Goal: Communication & Community: Answer question/provide support

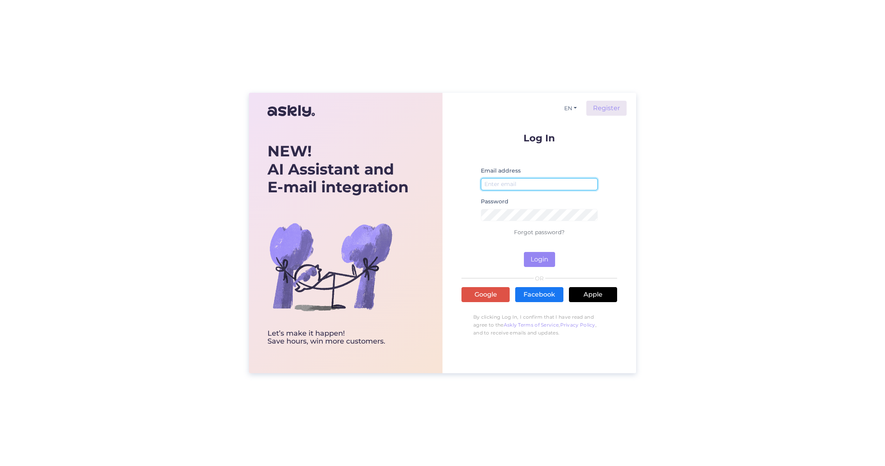
type input "[EMAIL_ADDRESS][DOMAIN_NAME]"
click at [539, 260] on button "Login" at bounding box center [539, 259] width 31 height 15
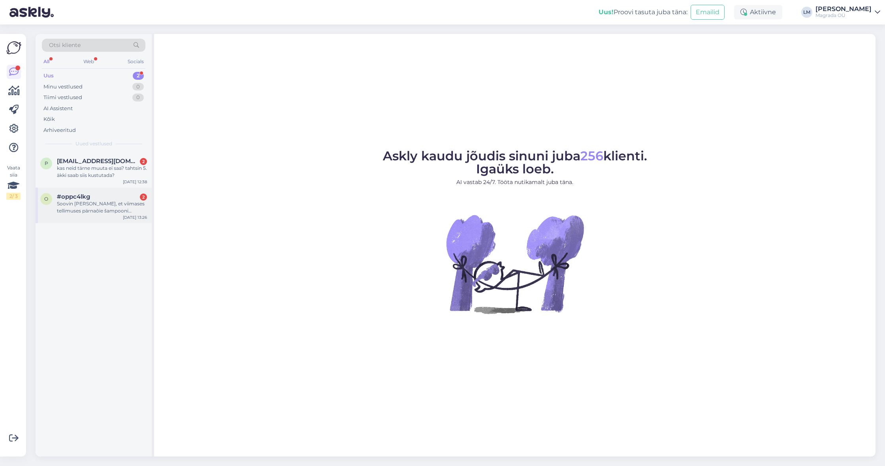
click at [85, 213] on div "Soovin [PERSON_NAME], et viimases tellimuses pärnaõie šampooni täitepakendi kor…" at bounding box center [102, 207] width 90 height 14
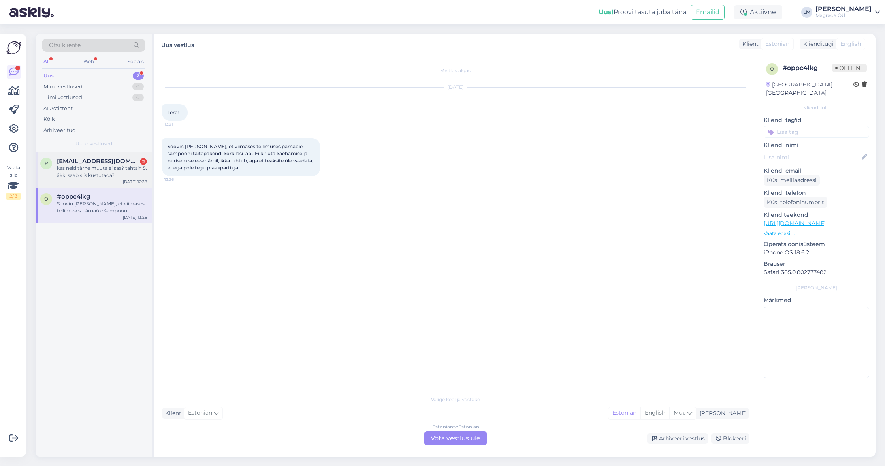
click at [99, 170] on div "kas neid tärne muuta ei saa? tahtsin 5. äkki saab siis kustutada?" at bounding box center [102, 172] width 90 height 14
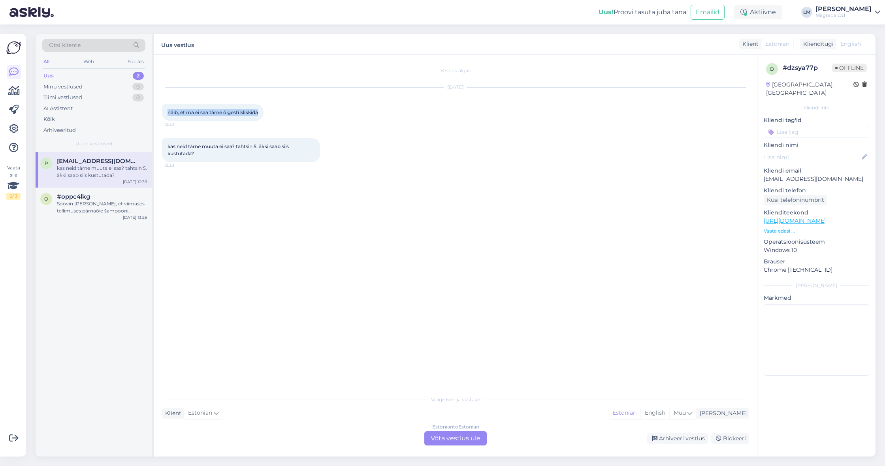
drag, startPoint x: 166, startPoint y: 112, endPoint x: 207, endPoint y: 117, distance: 41.8
click at [207, 117] on div "näib, et ma ei saa tärne õigesti klikkida 12:20" at bounding box center [213, 112] width 102 height 17
click at [223, 158] on div "kas neid tärne muuta ei saa? tahtsin 5. äkki saab siis kustutada? 12:38" at bounding box center [241, 150] width 158 height 24
click at [461, 443] on div "Estonian to Estonian Võta vestlus üle" at bounding box center [455, 438] width 62 height 14
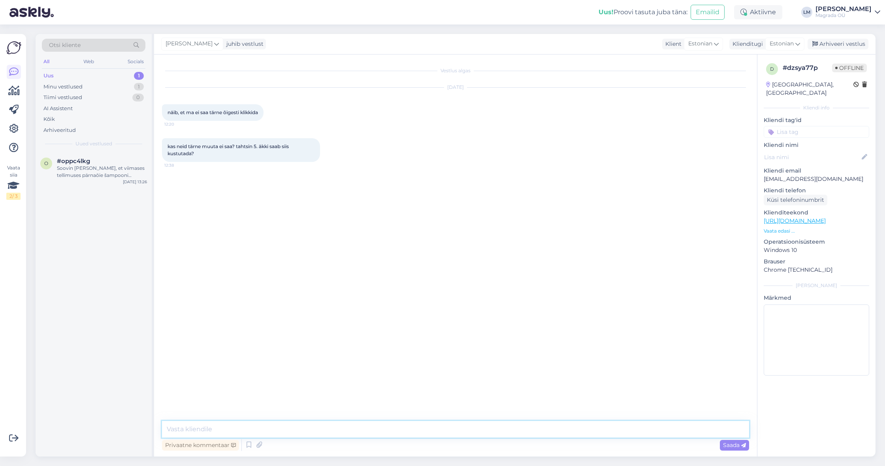
click at [439, 432] on textarea at bounding box center [455, 429] width 587 height 17
type textarea "Tere! :)"
type textarea "Jaa, ikka! Võime selle ise ära muuta."
click at [52, 171] on div "o #oppc4lkg Soovin [PERSON_NAME], et viimases tellimuses pärnaõie šampooni täit…" at bounding box center [93, 168] width 107 height 21
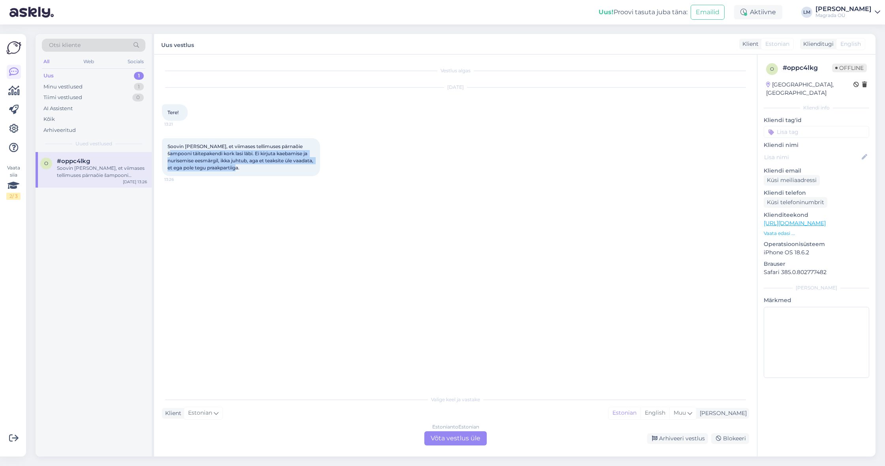
drag, startPoint x: 185, startPoint y: 154, endPoint x: 263, endPoint y: 171, distance: 79.7
click at [263, 171] on div "Soovin [PERSON_NAME], et viimases tellimuses pärnaõie šampooni täitepakendi kor…" at bounding box center [241, 157] width 158 height 38
click at [280, 171] on div "Soovin [PERSON_NAME], et viimases tellimuses pärnaõie šampooni täitepakendi kor…" at bounding box center [241, 157] width 158 height 38
click at [316, 174] on div "Soovin [PERSON_NAME], et viimases tellimuses pärnaõie šampooni täitepakendi kor…" at bounding box center [241, 157] width 158 height 38
click at [469, 441] on div "Estonian to Estonian Võta vestlus üle" at bounding box center [455, 438] width 62 height 14
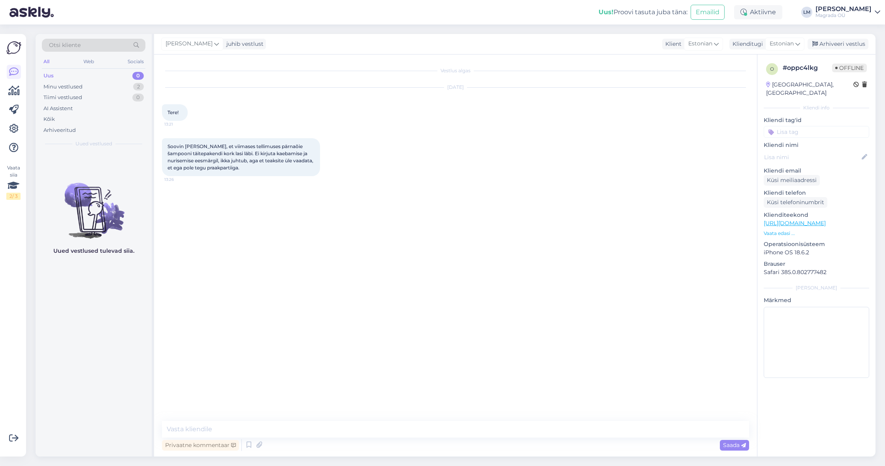
click at [443, 186] on div "Vestlus algas [DATE] Tere! 13:21 Soovin [PERSON_NAME], et viimases tellimuses p…" at bounding box center [459, 238] width 594 height 352
